Goal: Task Accomplishment & Management: Manage account settings

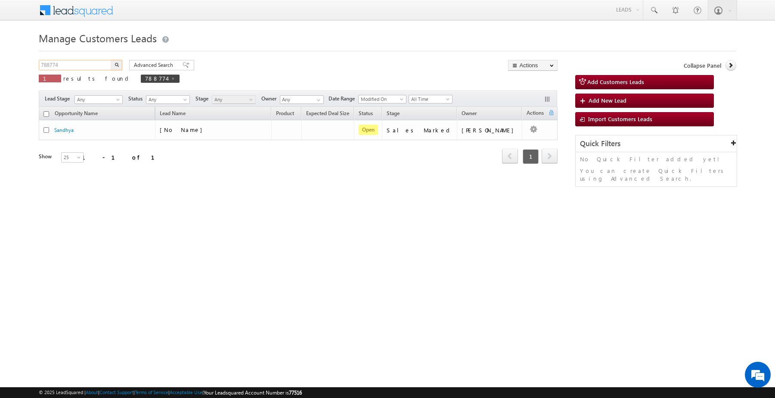
click at [90, 66] on input "788774" at bounding box center [76, 65] width 74 height 10
paste input "92118"
type input "792118"
click at [116, 65] on img "button" at bounding box center [117, 64] width 4 height 4
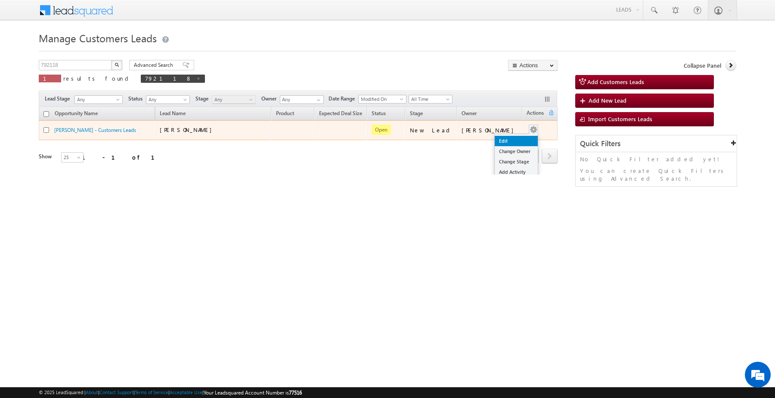
click at [514, 138] on link "Edit" at bounding box center [516, 141] width 43 height 10
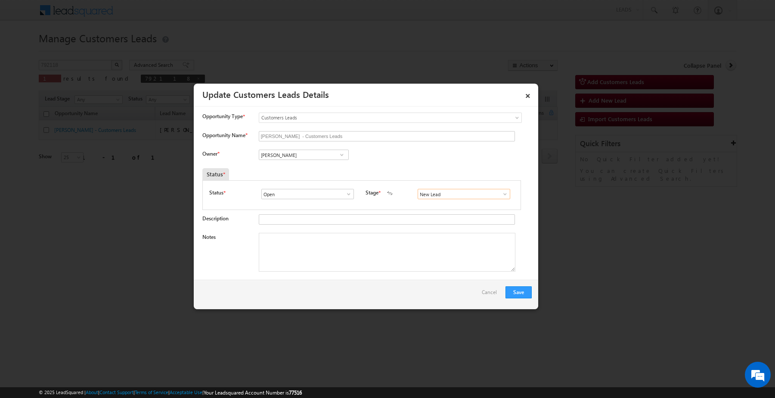
click at [451, 199] on input "New Lead" at bounding box center [464, 194] width 93 height 10
type input "Sales Marked"
click at [310, 160] on input "[PERSON_NAME]" at bounding box center [304, 154] width 90 height 10
paste input "Rana Sangram Singh"
click at [316, 168] on link "Rana Sangram Singh rana.singh@sgrlimited.in" at bounding box center [304, 168] width 90 height 16
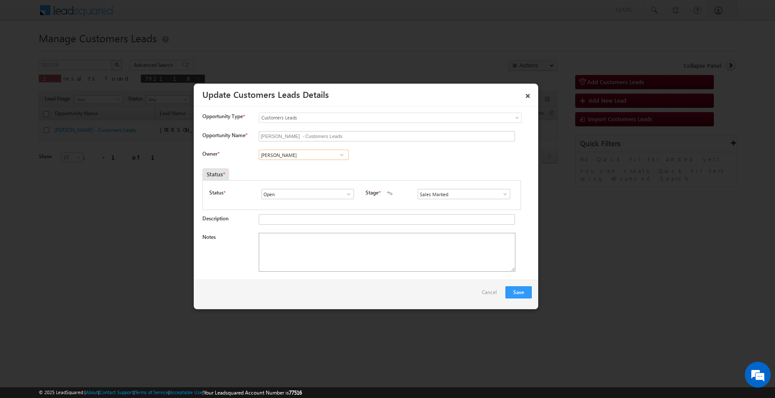
type input "Rana Sangram Singh"
click at [334, 251] on textarea "Notes" at bounding box center [387, 252] width 257 height 39
paste textarea "Customer interested for 7 lakh"
type textarea "Customer interested for 7 lakh"
click at [519, 293] on button "Save" at bounding box center [519, 292] width 26 height 12
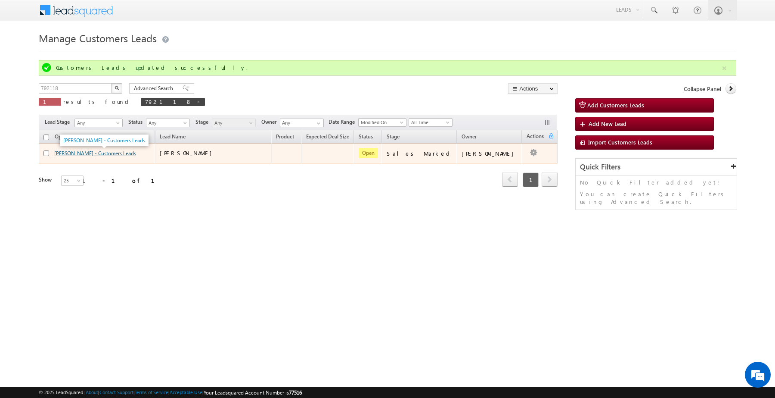
drag, startPoint x: 118, startPoint y: 149, endPoint x: 115, endPoint y: 153, distance: 5.8
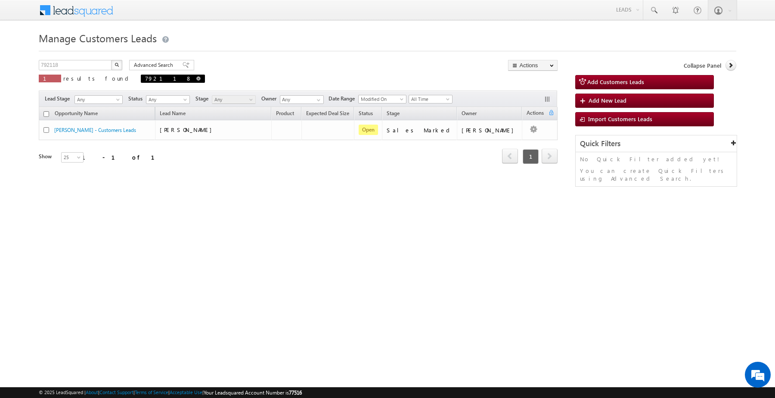
click at [196, 78] on span at bounding box center [198, 78] width 4 height 4
type input "Search Customers Leads"
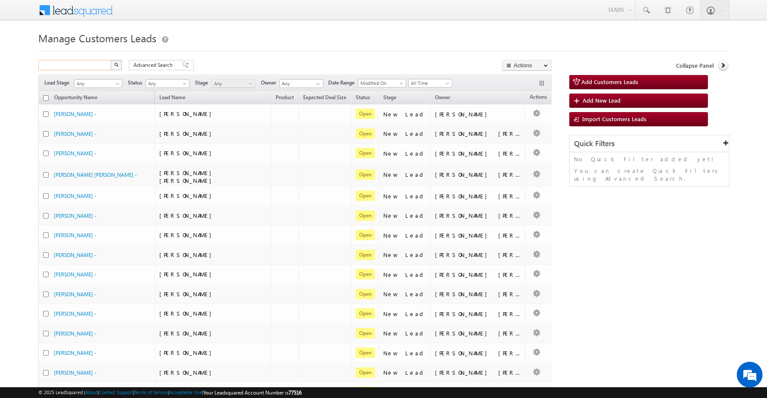
click at [93, 65] on input "text" at bounding box center [75, 65] width 74 height 10
paste input "832060"
type input "832060"
click at [111, 60] on button "button" at bounding box center [116, 65] width 11 height 10
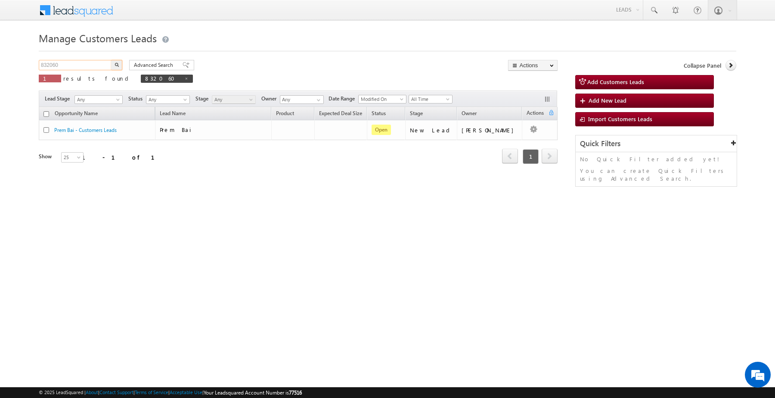
click at [90, 66] on input "832060" at bounding box center [76, 65] width 74 height 10
click at [91, 65] on input "832060" at bounding box center [76, 65] width 74 height 10
click at [111, 60] on button "button" at bounding box center [116, 65] width 11 height 10
click at [96, 65] on input "832060" at bounding box center [76, 65] width 74 height 10
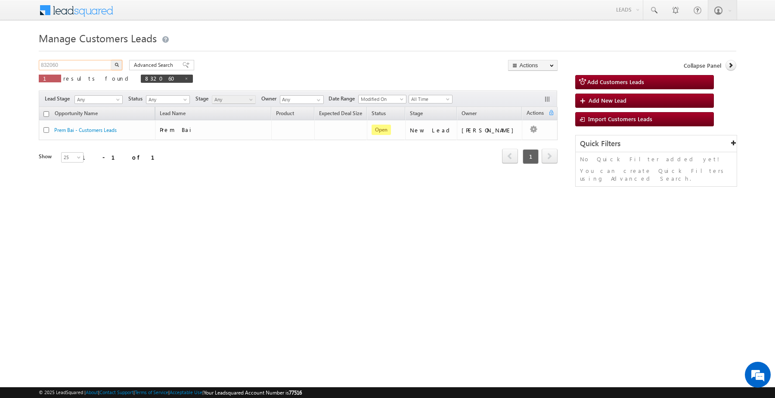
paste input "792118"
click at [118, 66] on img "button" at bounding box center [117, 64] width 4 height 4
click at [88, 67] on input "792118" at bounding box center [76, 65] width 74 height 10
paste input "832060"
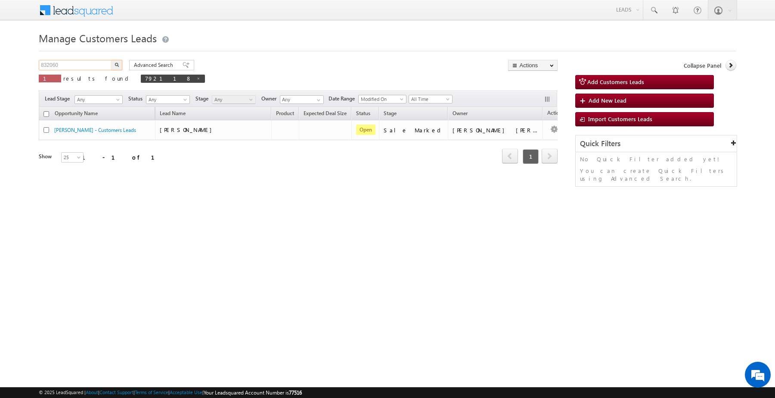
type input "832060"
click at [117, 69] on button "button" at bounding box center [116, 65] width 11 height 10
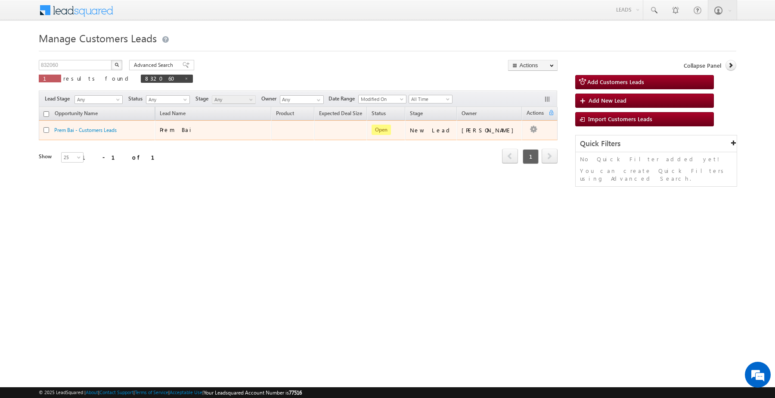
click at [533, 128] on button "button" at bounding box center [533, 129] width 9 height 9
click at [507, 138] on link "Edit" at bounding box center [516, 141] width 43 height 10
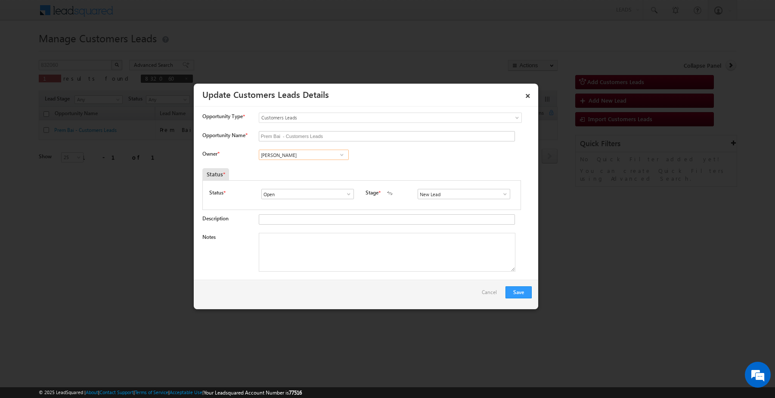
click at [330, 160] on input "Vikas Halwai" at bounding box center [304, 154] width 90 height 10
click at [338, 157] on span at bounding box center [342, 154] width 9 height 7
paste input "Gaurav Kumar"
click at [308, 187] on span "gaurav.kumar1@sgrlimited.in" at bounding box center [301, 187] width 78 height 6
type input "Gaurav Kumar"
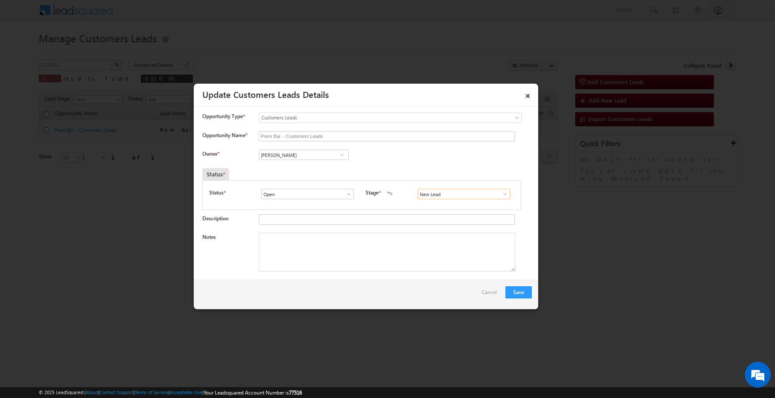
click at [464, 194] on input "New Lead" at bounding box center [464, 194] width 93 height 10
click at [448, 208] on link "Sales Marked" at bounding box center [464, 204] width 92 height 10
type input "Sales Marked"
click at [348, 249] on textarea "Notes" at bounding box center [387, 252] width 257 height 39
paste textarea "Customer required 15 lakh top-up loan"
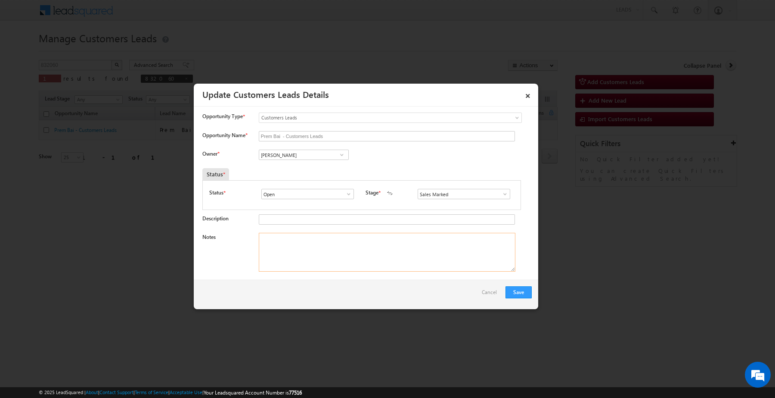
click at [380, 264] on textarea "Notes" at bounding box center [387, 252] width 257 height 39
type textarea "Customer required 15 lakh top-up loan"
click at [526, 295] on button "Save" at bounding box center [519, 292] width 26 height 12
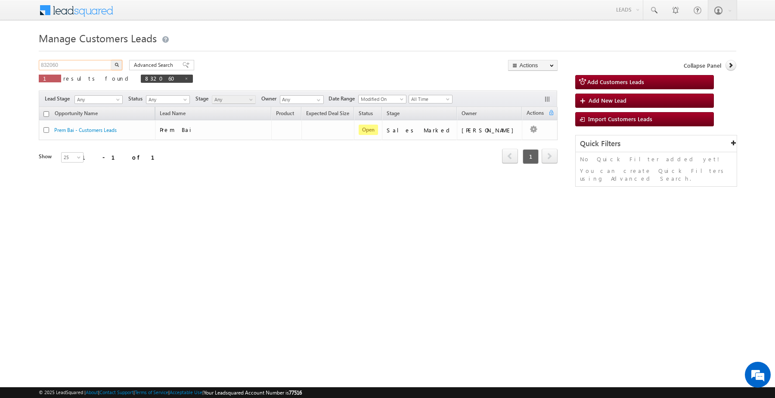
click at [100, 63] on input "832060" at bounding box center [76, 65] width 74 height 10
paste input "8"
type input "832068"
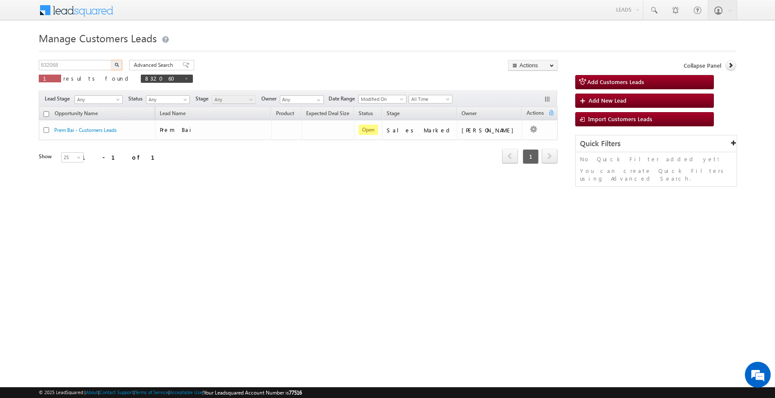
click at [119, 65] on button "button" at bounding box center [116, 65] width 11 height 10
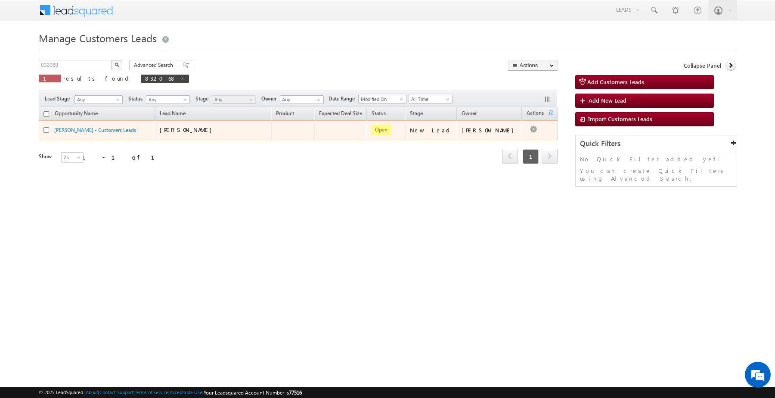
click at [532, 130] on td "Edit Change Owner Change Stage Add Activity Add Task Delete" at bounding box center [540, 130] width 36 height 20
click at [507, 143] on link "Edit" at bounding box center [516, 141] width 43 height 10
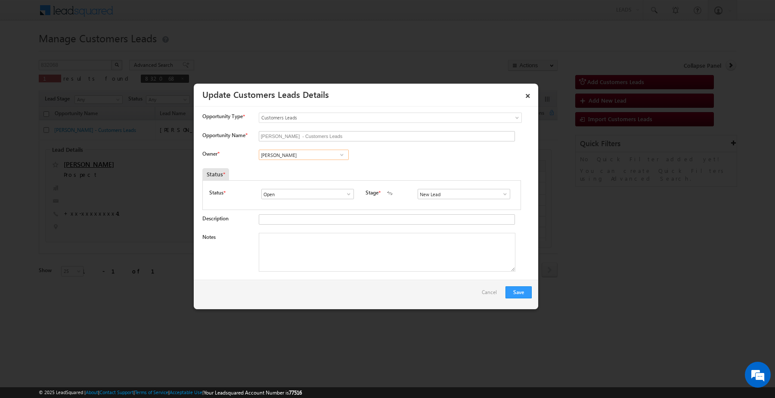
click at [321, 157] on input "Vikas Halwai" at bounding box center [304, 154] width 90 height 10
paste input "Santosh Kanwer"
click at [307, 171] on span "santosh.kanwer@sgrlimited.in" at bounding box center [301, 171] width 78 height 6
type input "Santosh Kanwer"
click at [447, 197] on input "New Lead" at bounding box center [464, 194] width 93 height 10
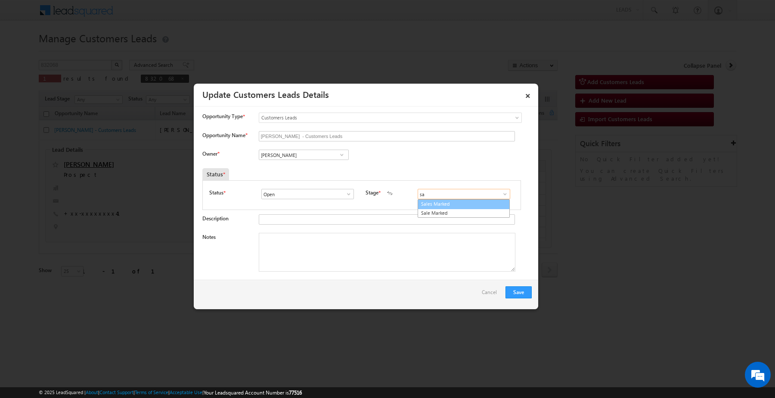
click at [429, 204] on link "Sales Marked" at bounding box center [464, 204] width 92 height 10
type input "Sales Marked"
click at [377, 236] on textarea "Notes" at bounding box center [387, 252] width 257 height 39
click at [427, 254] on textarea "Notes" at bounding box center [387, 252] width 257 height 39
paste textarea "Customer interested he required 5 lakh Rupees Top-up loan"
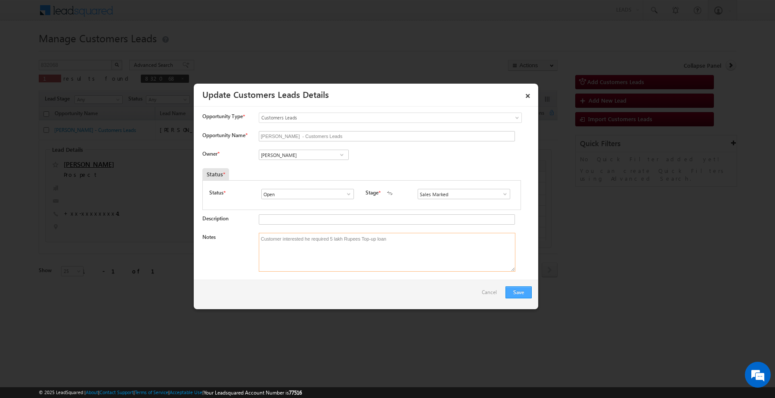
type textarea "Customer interested he required 5 lakh Rupees Top-up loan"
click at [515, 292] on button "Save" at bounding box center [519, 292] width 26 height 12
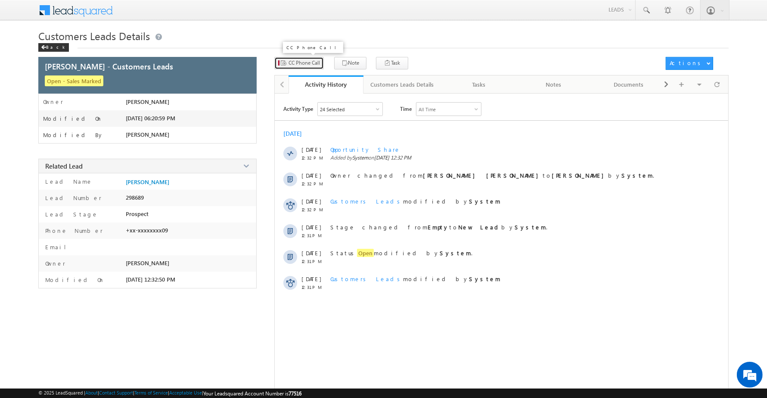
click at [306, 61] on span "CC Phone Call" at bounding box center [304, 63] width 31 height 8
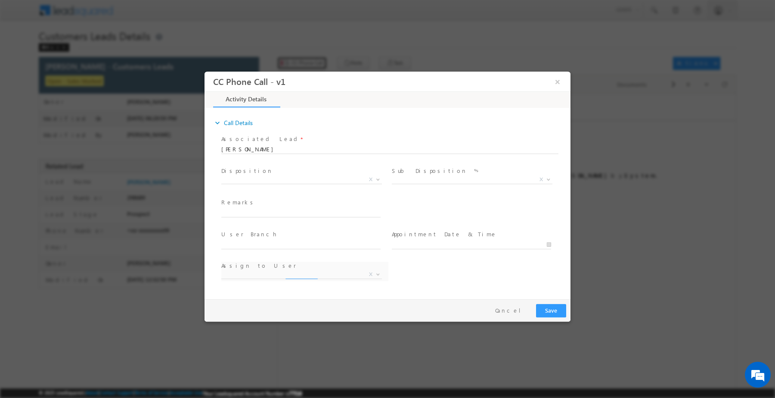
select select "[EMAIL_ADDRESS][DOMAIN_NAME]"
click at [317, 179] on span "X" at bounding box center [301, 179] width 161 height 9
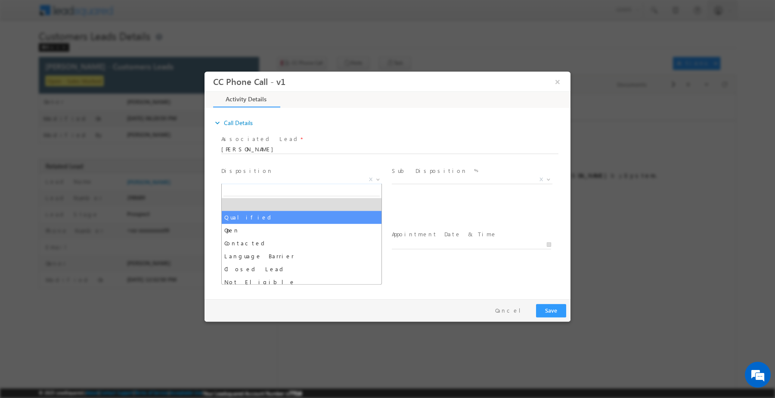
drag, startPoint x: 311, startPoint y: 216, endPoint x: 406, endPoint y: 200, distance: 95.7
select select "Qualified"
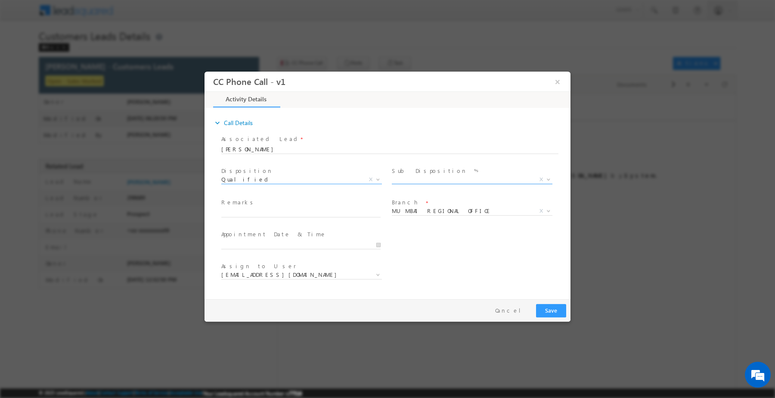
click at [433, 176] on span "X" at bounding box center [472, 179] width 161 height 9
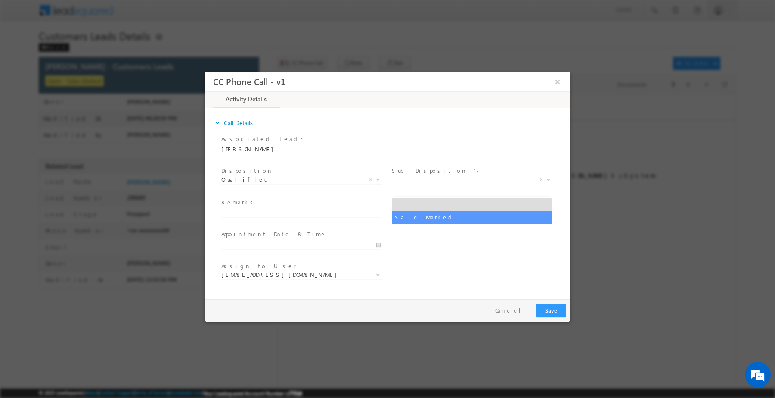
select select "Sale Marked"
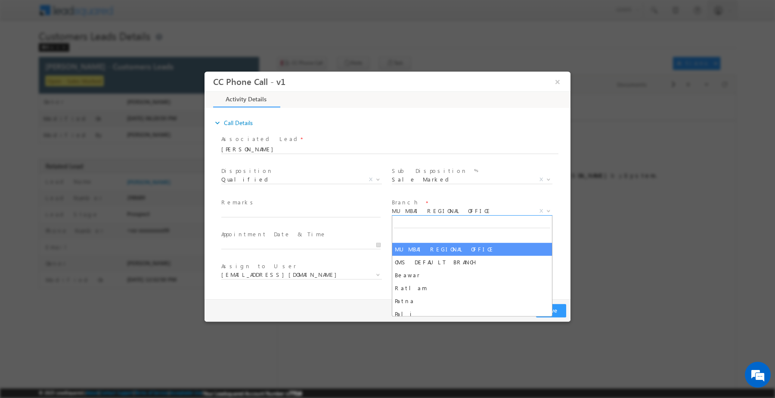
click at [442, 207] on span "MUMBAI REGIONAL OFFICE" at bounding box center [462, 210] width 140 height 8
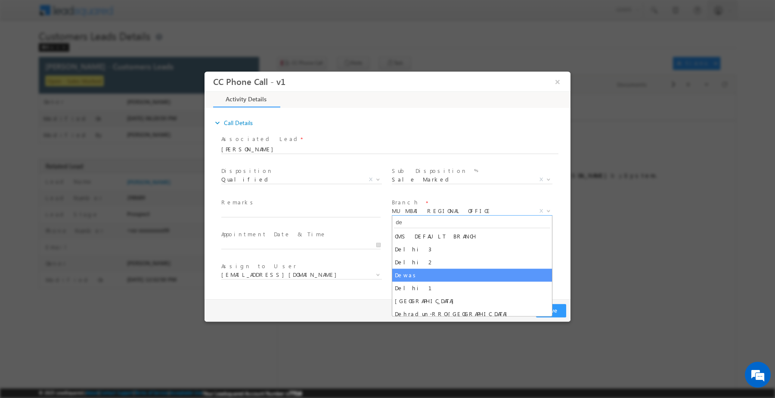
type input "de"
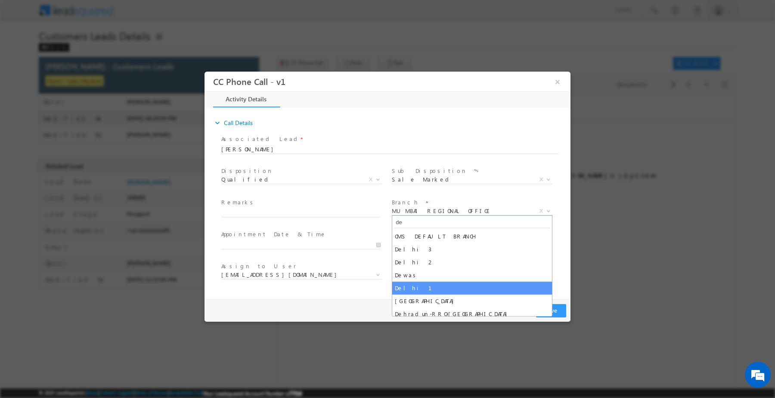
drag, startPoint x: 421, startPoint y: 280, endPoint x: 421, endPoint y: 287, distance: 7.3
select select "Delhi 1"
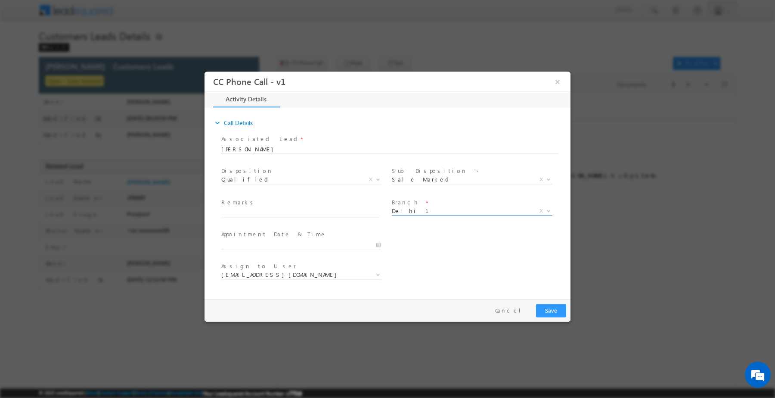
click at [421, 287] on div "Assign to User * Rose.Shyse+sgrl@leadsquared.com Rose.Shyse+sgrl@leadsquared.com" at bounding box center [395, 275] width 351 height 32
click at [321, 217] on span at bounding box center [300, 220] width 159 height 9
select select "dharm.yadav@sgrlimited.in"
click at [320, 215] on input "text" at bounding box center [300, 212] width 159 height 9
paste input "Customer interested for 7 lakh"
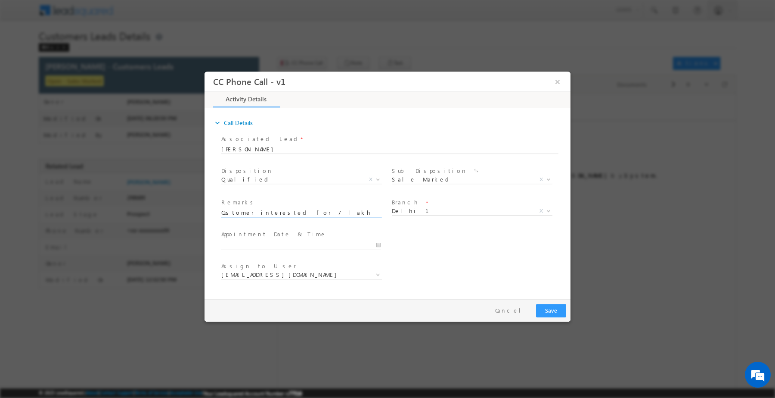
type input "Customer interested for 7 lakh"
click at [535, 306] on div "Pay & Save Save Cancel" at bounding box center [390, 310] width 370 height 22
click at [544, 308] on button "Save" at bounding box center [551, 309] width 30 height 13
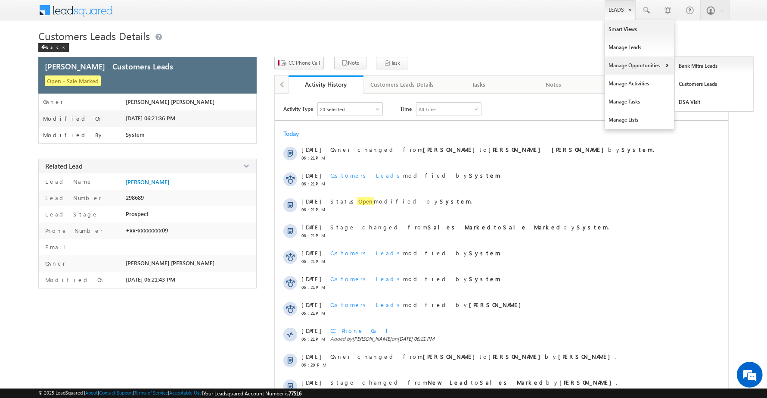
click at [638, 62] on link "Manage Opportunities" at bounding box center [639, 65] width 69 height 18
click at [688, 83] on link "Customers Leads" at bounding box center [714, 84] width 79 height 18
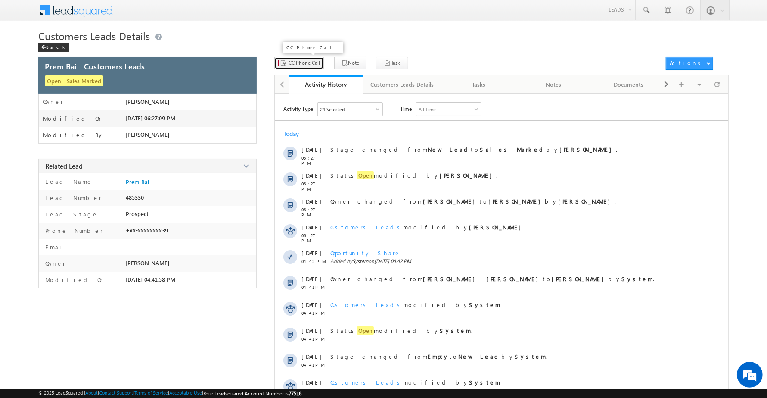
click at [307, 65] on span "CC Phone Call" at bounding box center [304, 63] width 31 height 8
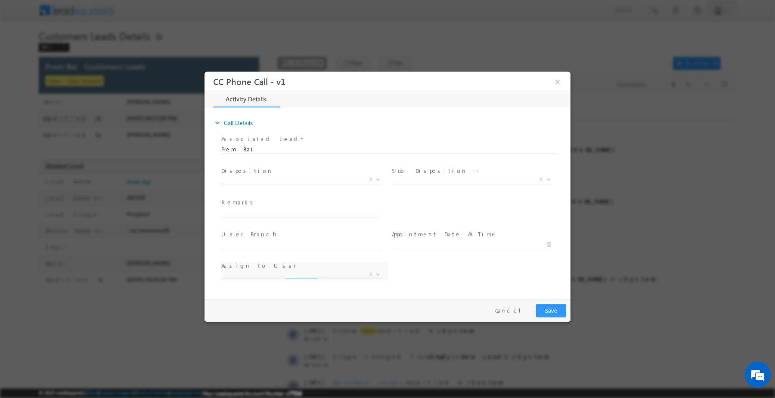
select select "[EMAIL_ADDRESS][DOMAIN_NAME]"
click at [295, 217] on span at bounding box center [300, 220] width 159 height 9
click at [296, 209] on input "text" at bounding box center [300, 212] width 159 height 9
paste input "Customer required 15 lakh top-up loan"
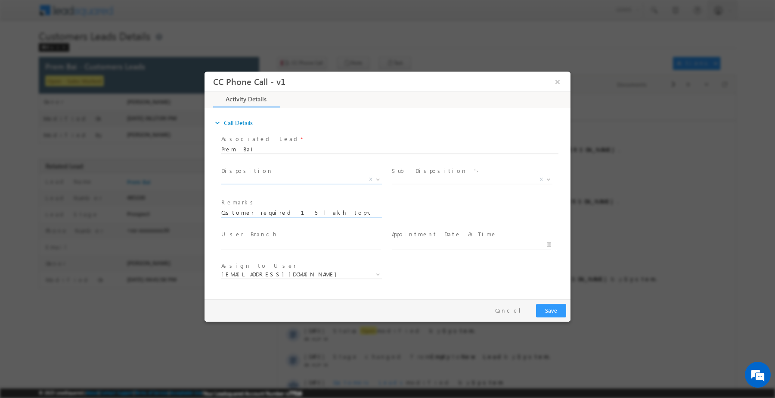
type input "Customer required 15 lakh top-up loan"
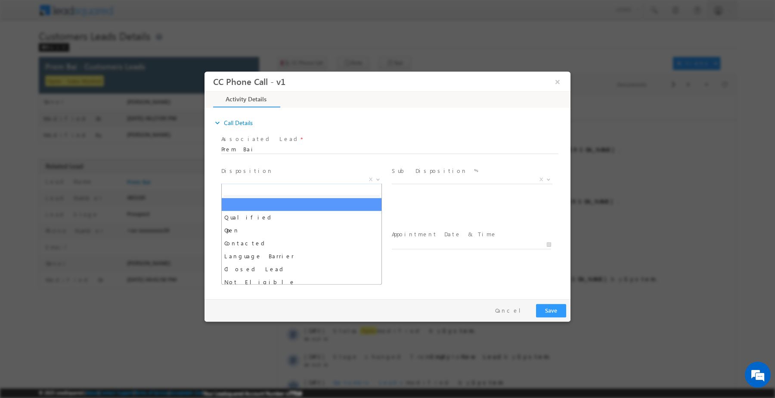
click at [302, 178] on span "X" at bounding box center [301, 179] width 161 height 9
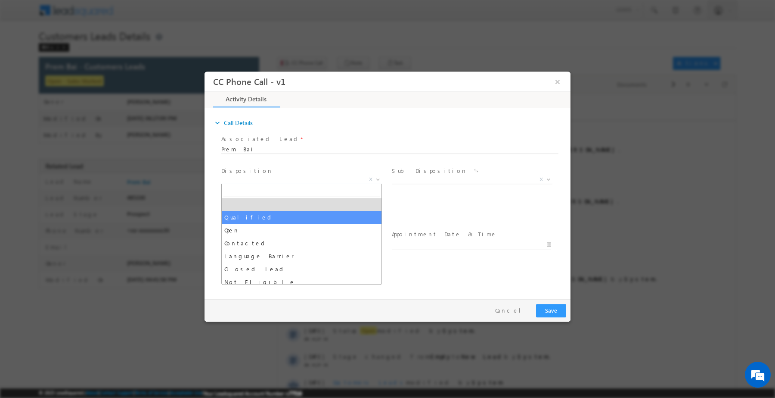
select select "Qualified"
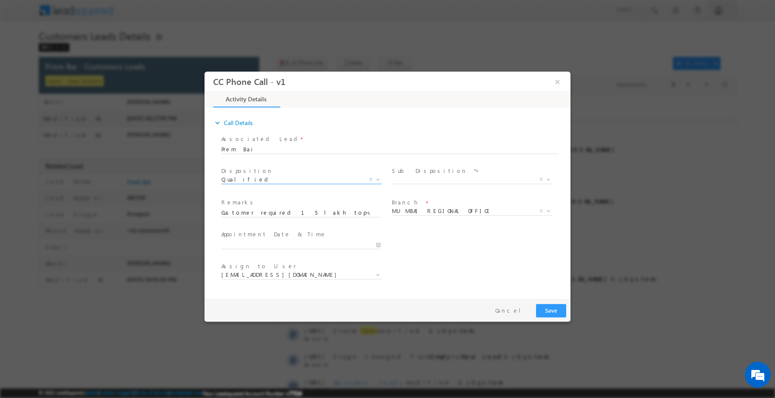
click at [418, 179] on span "X" at bounding box center [472, 179] width 161 height 9
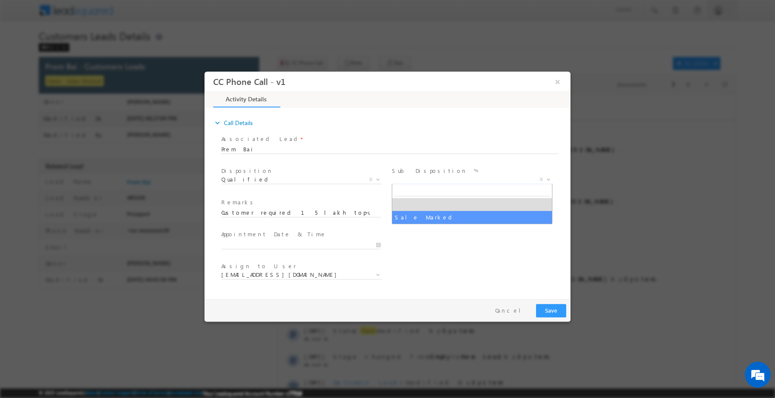
select select "Sale Marked"
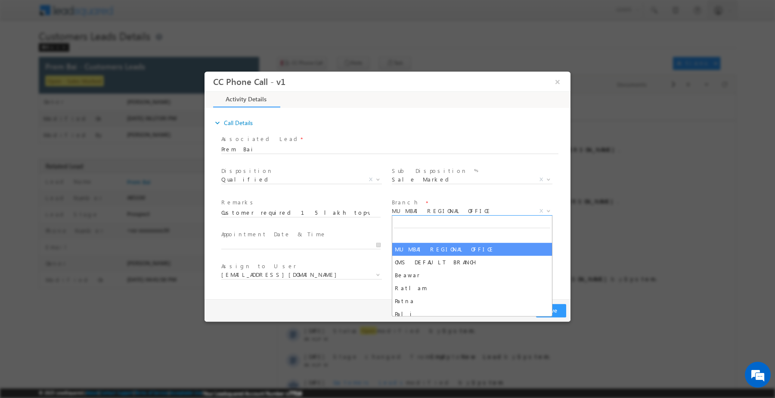
click at [426, 207] on span "MUMBAI REGIONAL OFFICE" at bounding box center [462, 210] width 140 height 8
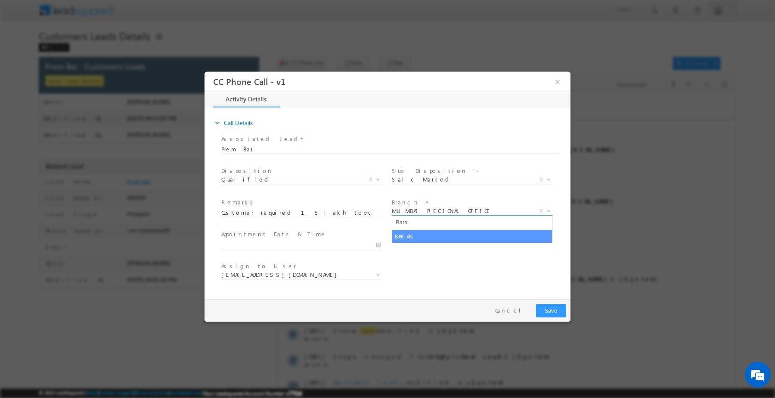
type input "Baran"
select select "BARAN"
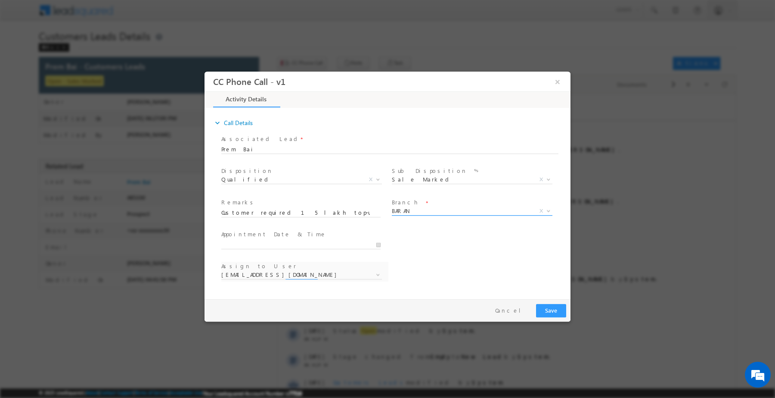
select select "ajay.gocher@sgrlimited.in"
click at [547, 308] on button "Save" at bounding box center [551, 309] width 30 height 13
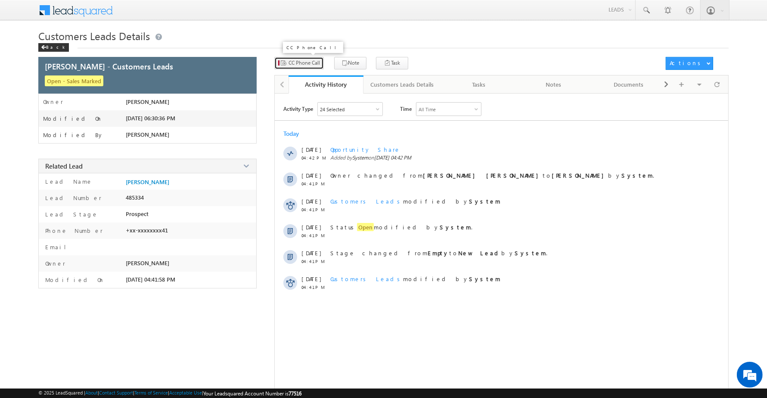
click at [312, 68] on button "CC Phone Call" at bounding box center [299, 63] width 50 height 12
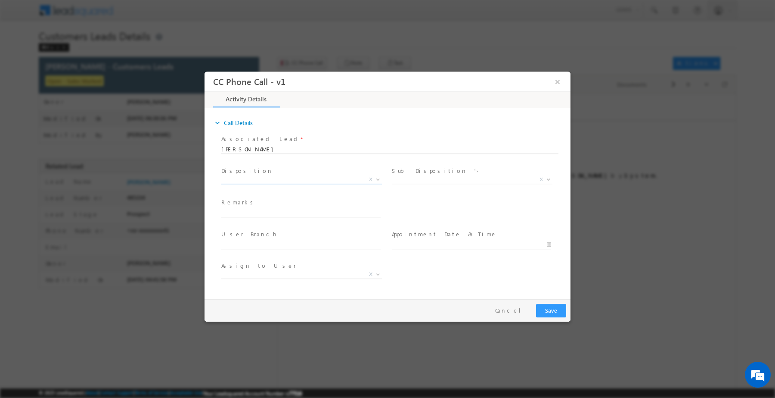
click at [275, 183] on span "X" at bounding box center [301, 181] width 161 height 9
select select "[EMAIL_ADDRESS][DOMAIN_NAME]"
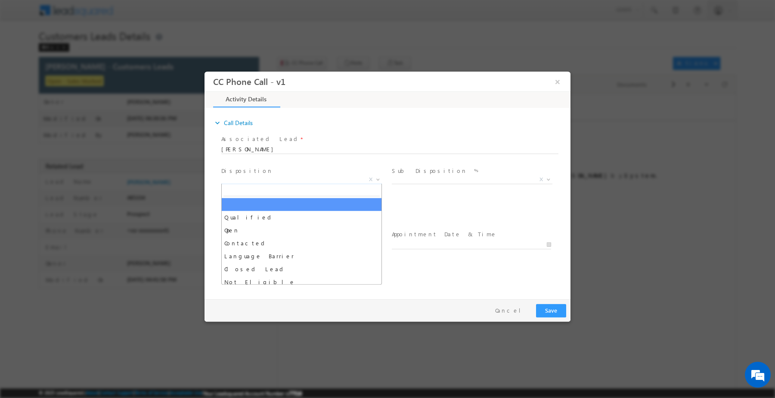
click at [279, 180] on span "X" at bounding box center [301, 179] width 161 height 9
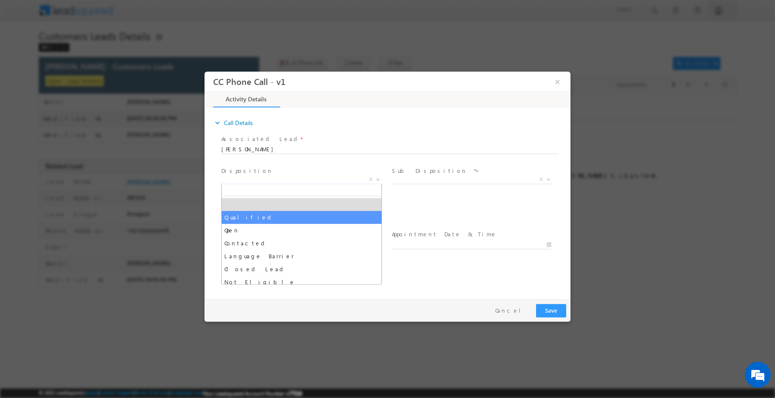
drag, startPoint x: 271, startPoint y: 216, endPoint x: 354, endPoint y: 208, distance: 83.5
select select "Qualified"
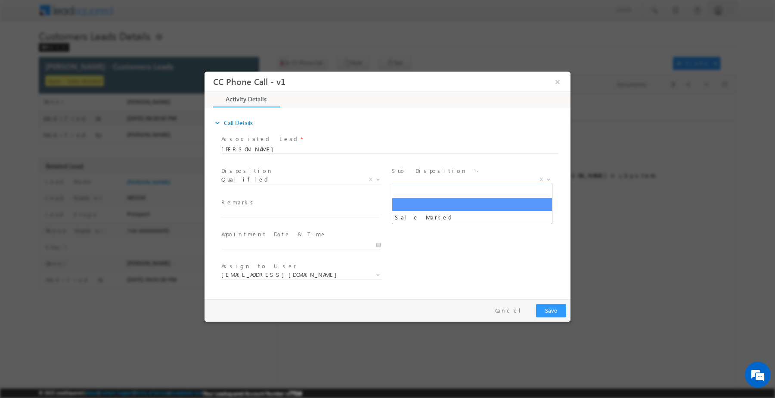
drag, startPoint x: 425, startPoint y: 180, endPoint x: 431, endPoint y: 200, distance: 20.6
click at [427, 181] on span "X" at bounding box center [472, 179] width 161 height 9
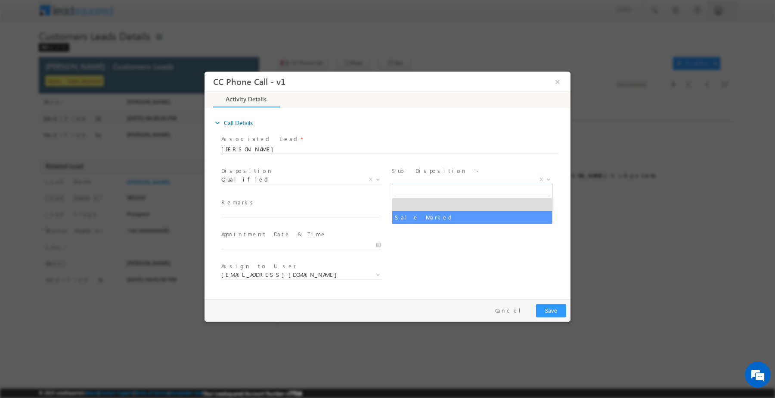
select select "Sale Marked"
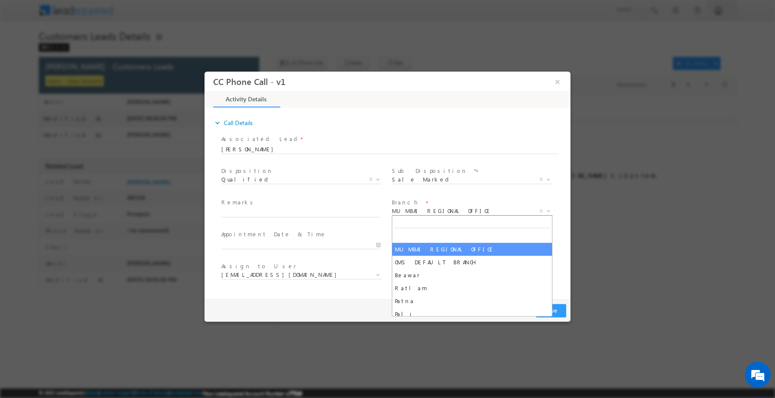
click at [429, 213] on span "MUMBAI REGIONAL OFFICE" at bounding box center [462, 210] width 140 height 8
type input "jaipur"
select select "Jaipur 1"
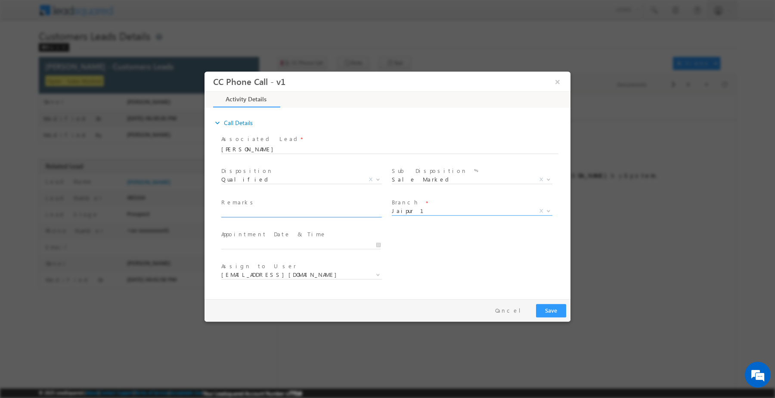
click at [314, 212] on input "text" at bounding box center [300, 212] width 159 height 9
paste input "Customer interested he required 5 lakh Rupees Top-up loan"
type input "Customer interested he required 5 lakh Rupees Top-up loan"
select select "[EMAIL_ADDRESS][DOMAIN_NAME]"
type input "Customer interested he required 5 lakh Rupees Top-up loan"
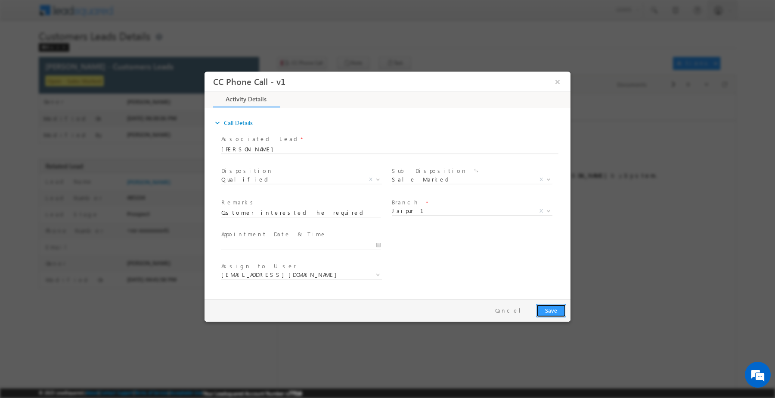
click at [559, 312] on button "Save" at bounding box center [551, 309] width 30 height 13
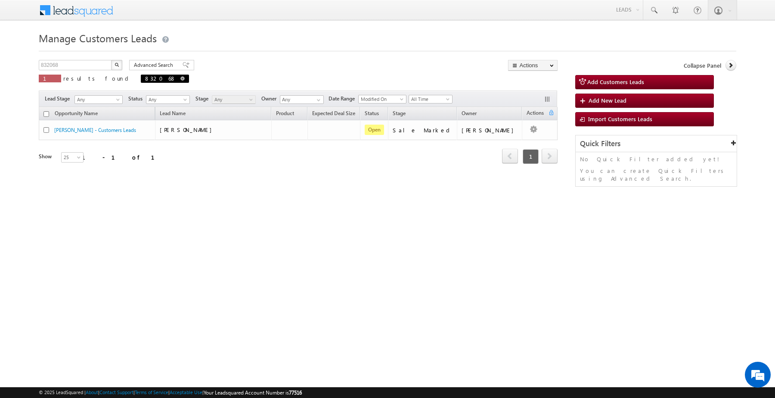
click at [141, 78] on span "832068" at bounding box center [165, 79] width 48 height 8
click at [180, 78] on span at bounding box center [182, 78] width 4 height 4
type input "Search Customers Leads"
